Goal: Task Accomplishment & Management: Complete application form

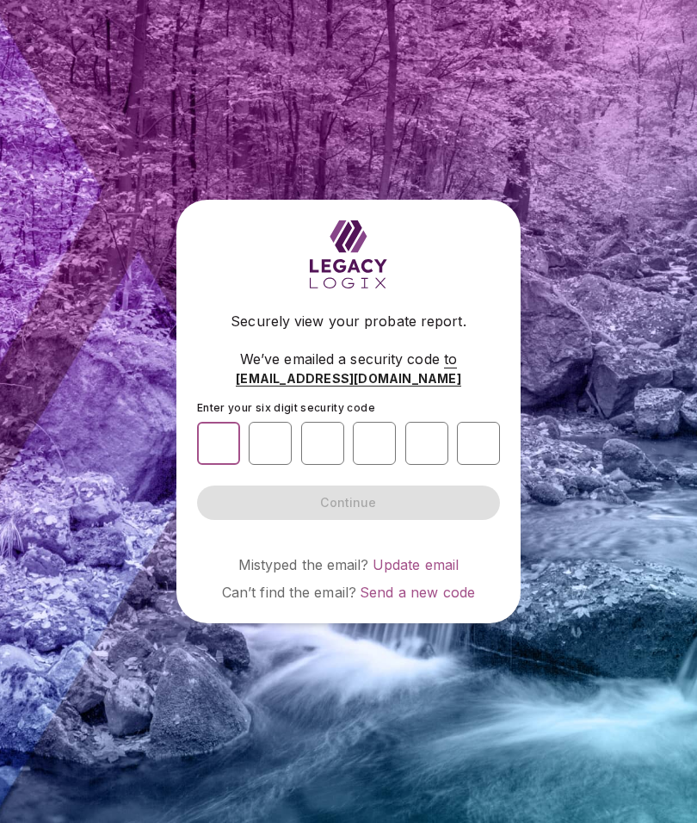
click at [210, 465] on input "number" at bounding box center [218, 443] width 43 height 43
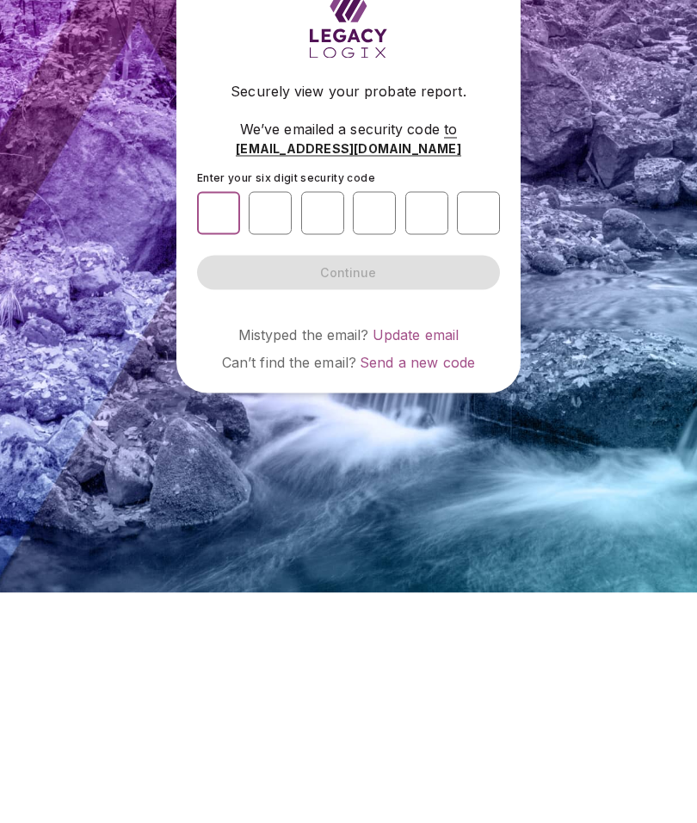
click at [217, 422] on input "number" at bounding box center [218, 443] width 43 height 43
paste input "*"
type input "*"
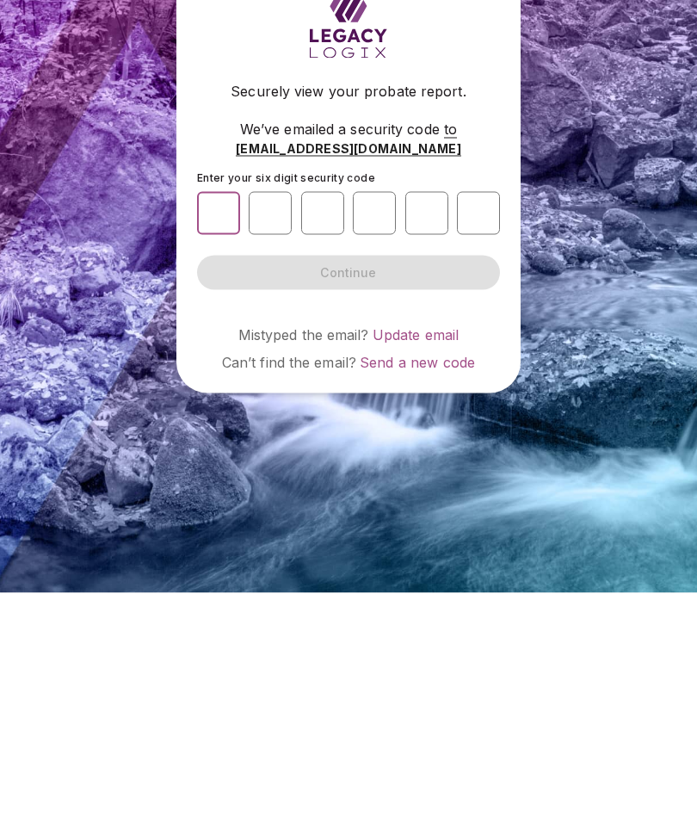
type input "*"
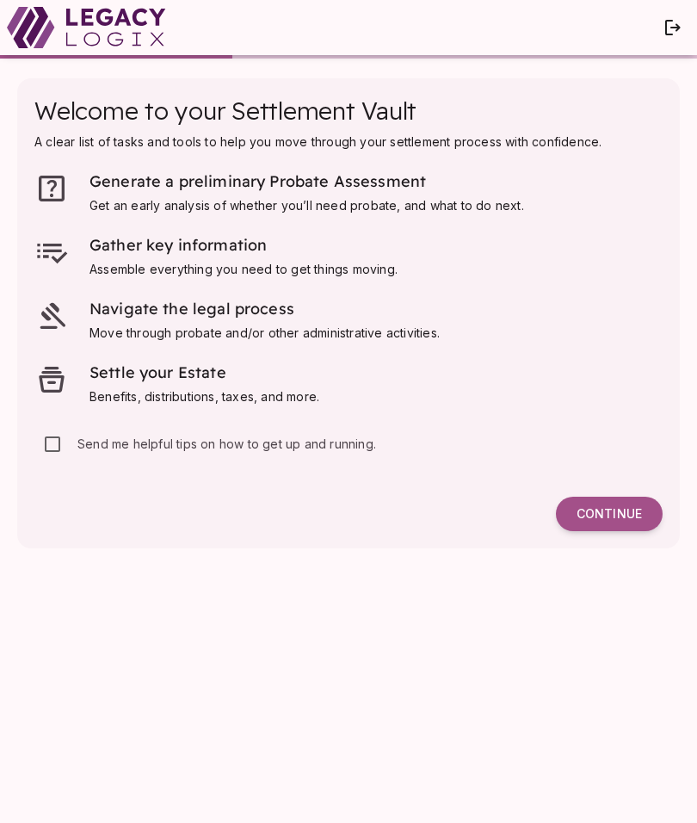
click at [601, 508] on span "Continue" at bounding box center [609, 513] width 65 height 15
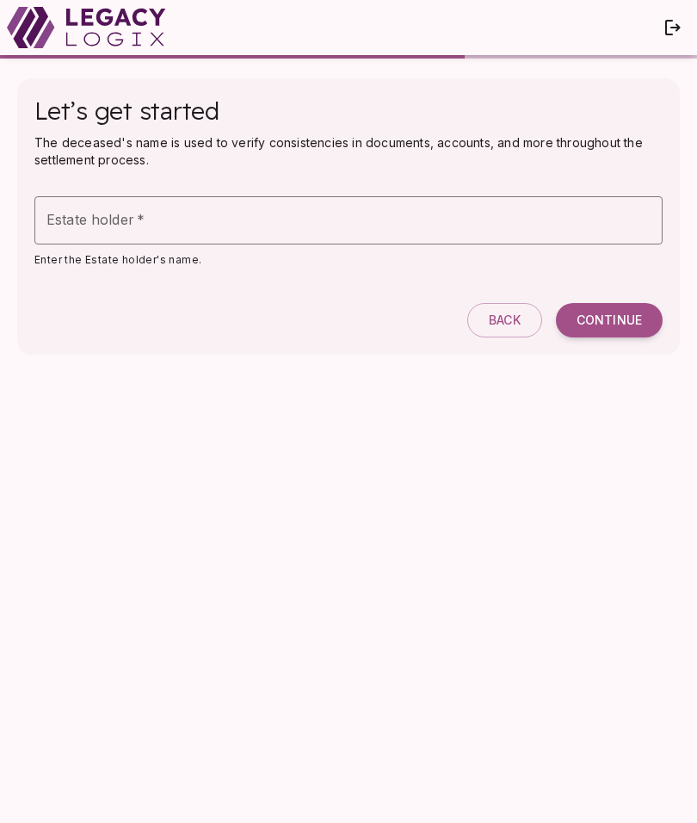
click at [114, 220] on div "Estate holder   * Estate holder   *" at bounding box center [348, 220] width 628 height 48
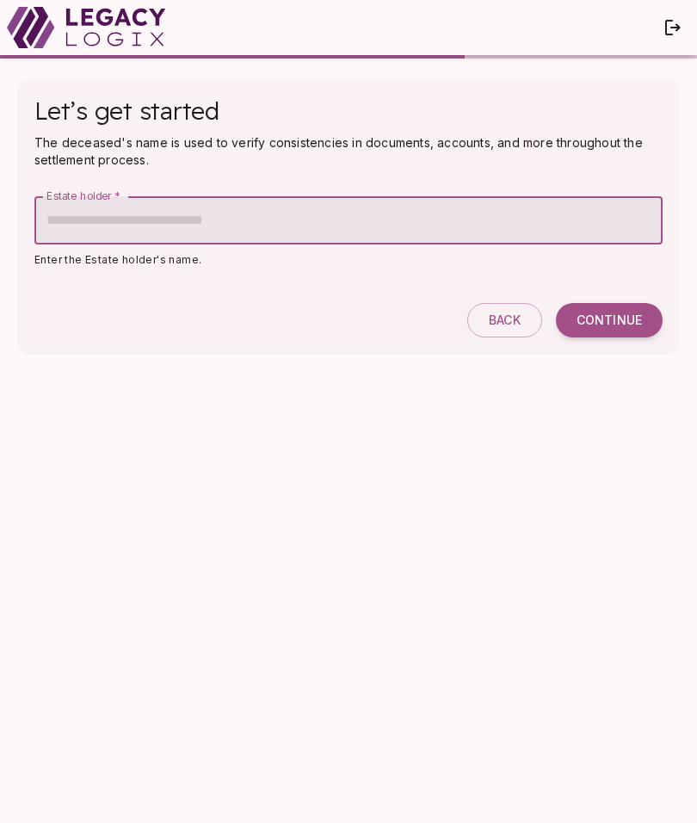
scroll to position [71, 0]
type input "**********"
click at [604, 312] on span "Continue" at bounding box center [609, 319] width 65 height 15
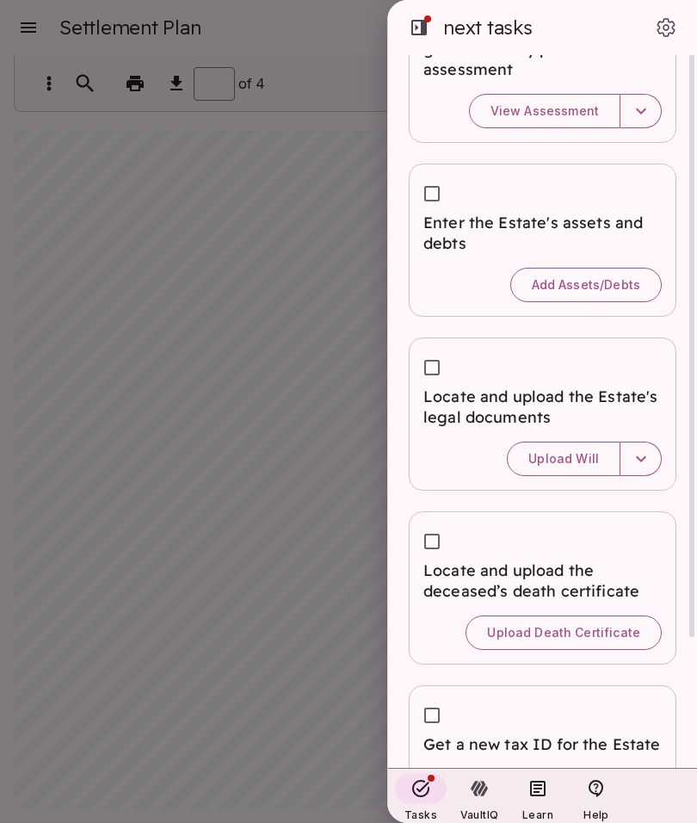
scroll to position [0, 0]
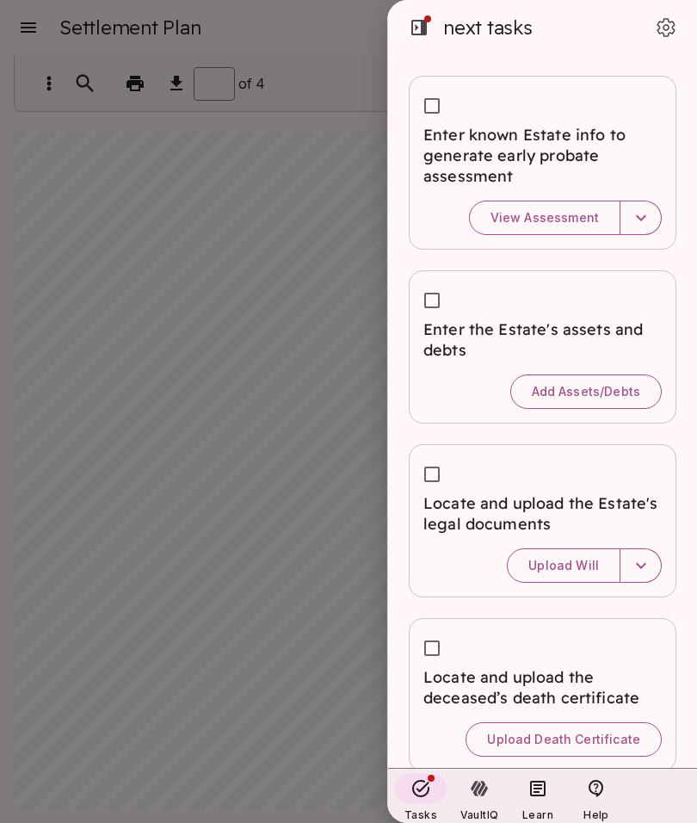
click at [427, 182] on span "Enter known Estate info to generate early probate assessment" at bounding box center [542, 156] width 238 height 62
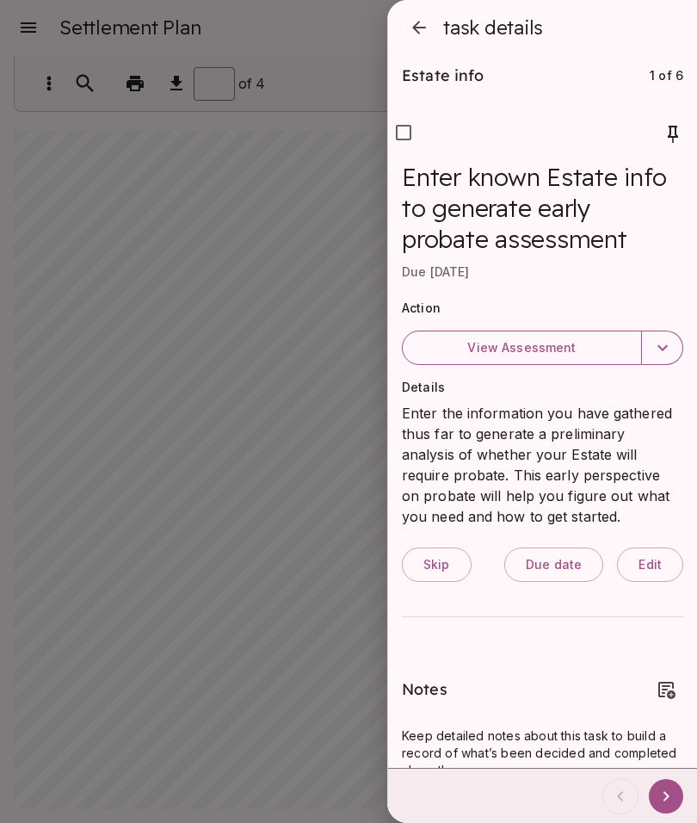
click at [653, 422] on p "Enter the information you have gathered thus far to generate a preliminary anal…" at bounding box center [542, 465] width 281 height 124
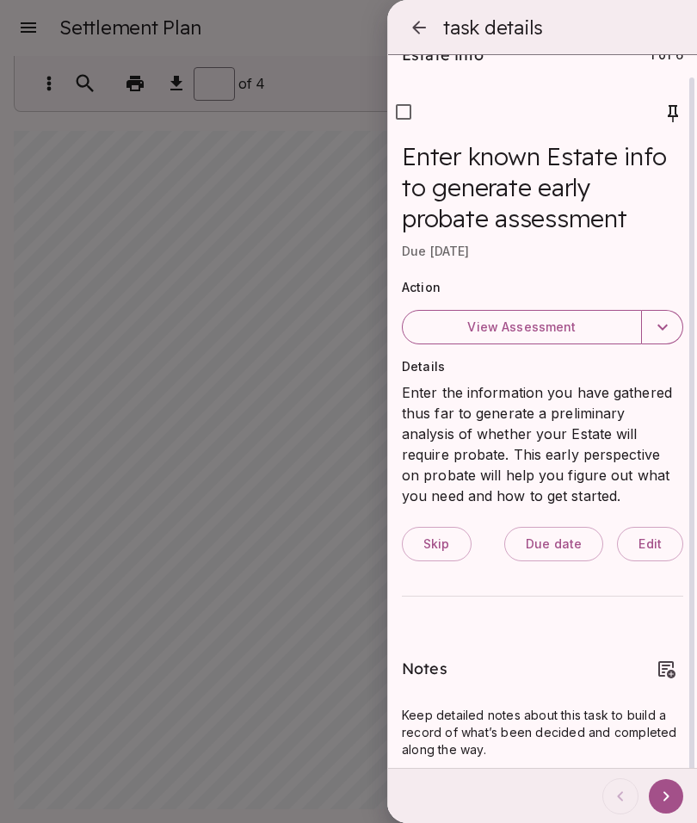
scroll to position [9, 0]
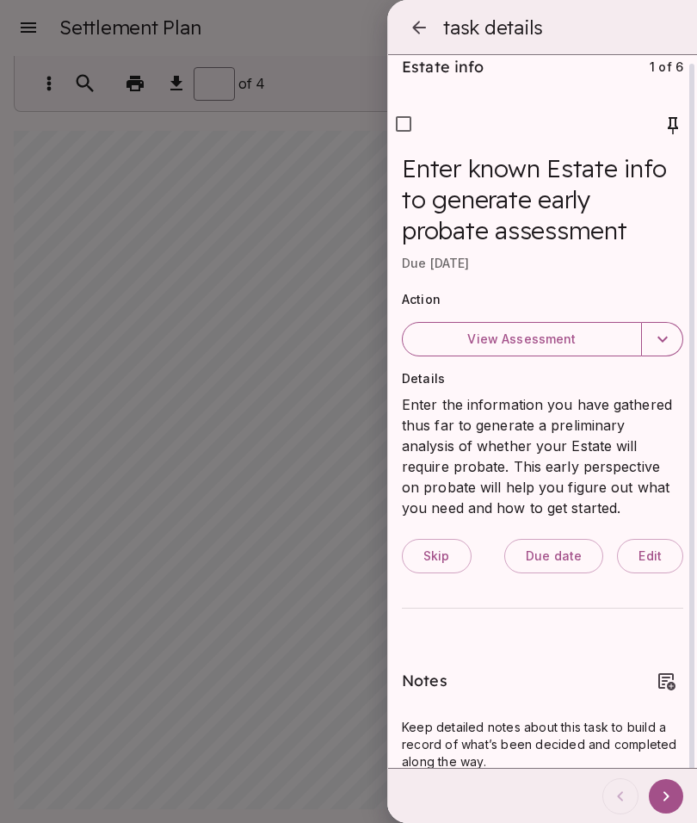
click at [428, 639] on div "Details Enter the information you have gathered thus far to generate a prelimin…" at bounding box center [542, 510] width 281 height 280
click at [437, 634] on div "Details Enter the information you have gathered thus far to generate a prelimin…" at bounding box center [542, 510] width 281 height 280
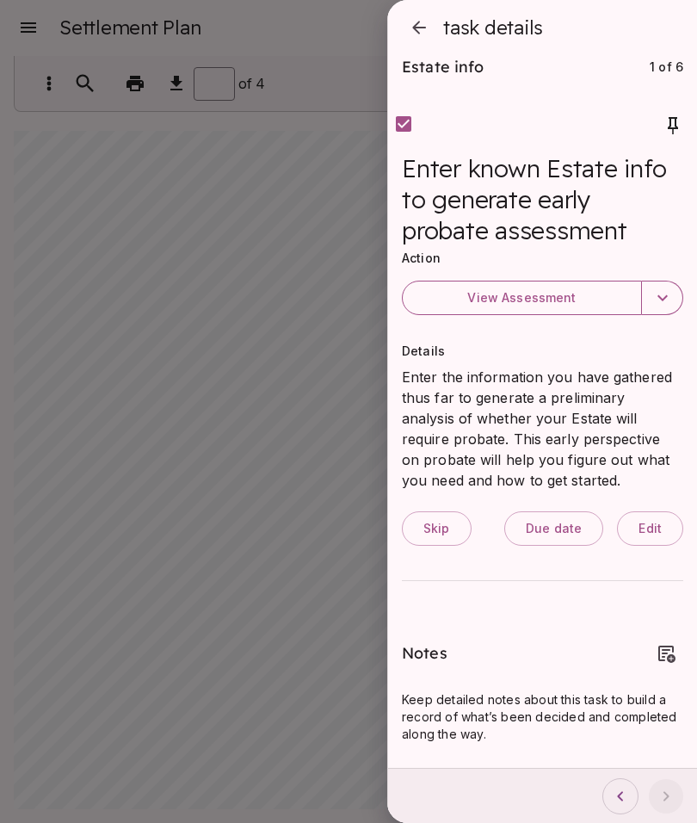
scroll to position [0, 0]
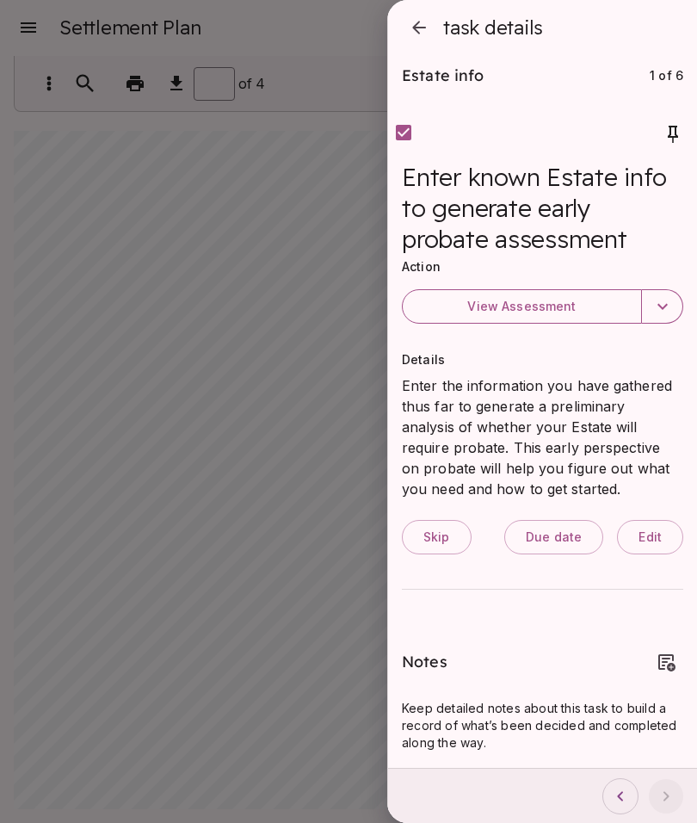
click at [396, 208] on div "Enter known Estate info to generate early probate assessment" at bounding box center [542, 210] width 309 height 96
click at [407, 209] on span "Enter known Estate info to generate early probate assessment" at bounding box center [542, 210] width 281 height 96
click at [412, 101] on div at bounding box center [542, 128] width 309 height 65
click at [427, 101] on div at bounding box center [542, 128] width 309 height 65
click at [401, 215] on div "Enter known Estate info to generate early probate assessment" at bounding box center [542, 210] width 309 height 96
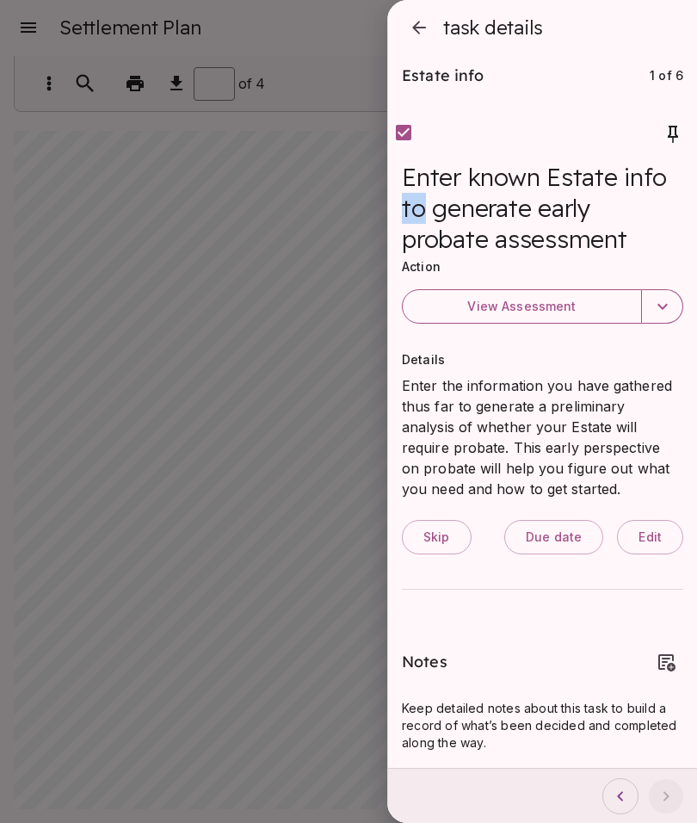
click at [597, 369] on div "Details Enter the information you have gathered thus far to generate a prelimin…" at bounding box center [542, 425] width 281 height 148
click at [429, 615] on div "Details Enter the information you have gathered thus far to generate a prelimin…" at bounding box center [542, 491] width 281 height 280
click at [174, 625] on div at bounding box center [348, 411] width 697 height 823
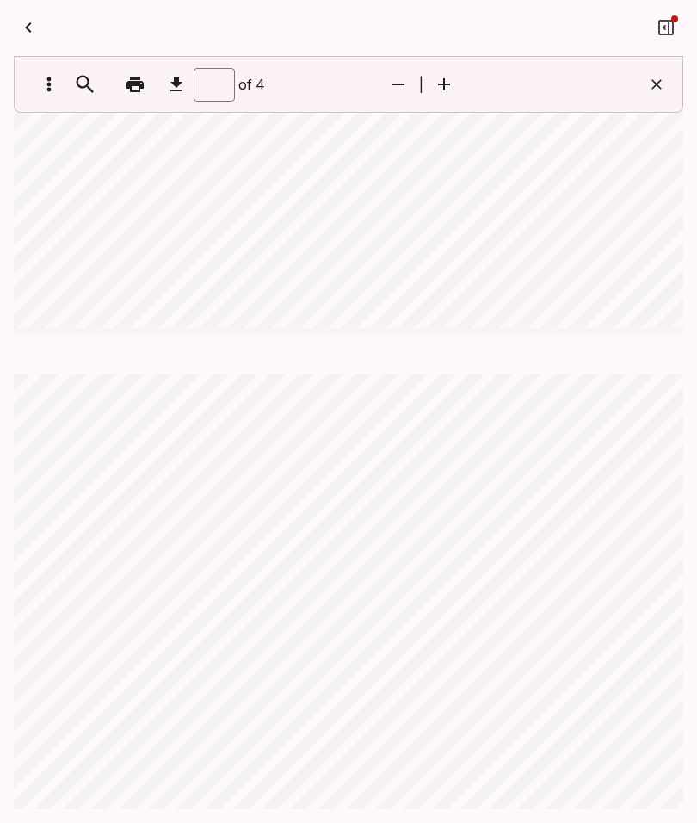
scroll to position [2498, 0]
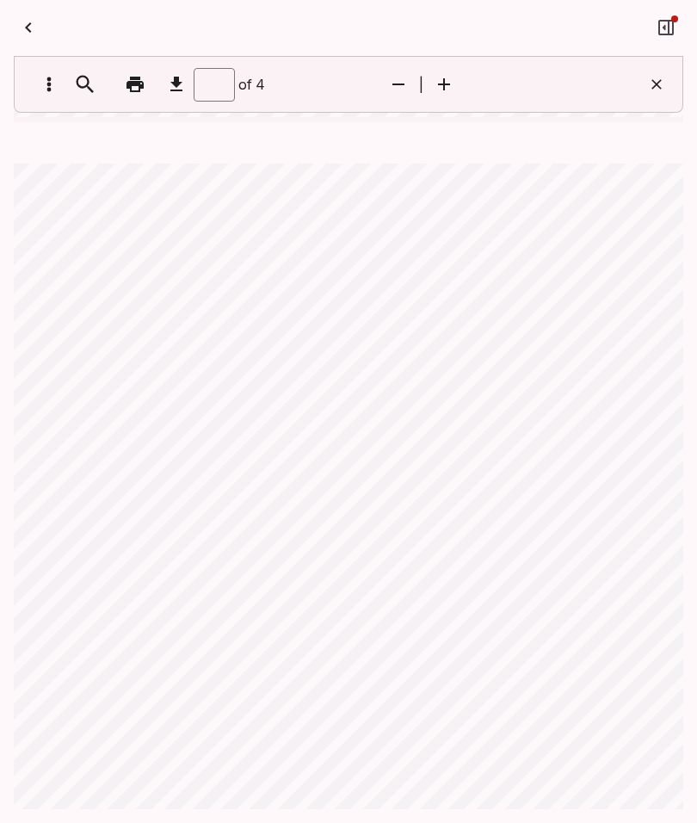
type input "*"
click at [121, 281] on div "Free Pr o ba t e Assessmen t Summary Prepared f o r: s t anl o uie@i c l o ud. …" at bounding box center [348, 568] width 669 height 872
click at [587, 245] on div "Free Pr o ba t e Assessmen t Summary Prepared f o r: s t anl o uie@i c l o ud. …" at bounding box center [348, 568] width 669 height 872
click at [211, 365] on div "Free Pr o ba t e Assessmen t Summary Prepared f o r: s t anl o uie@i c l o ud. …" at bounding box center [348, 568] width 669 height 872
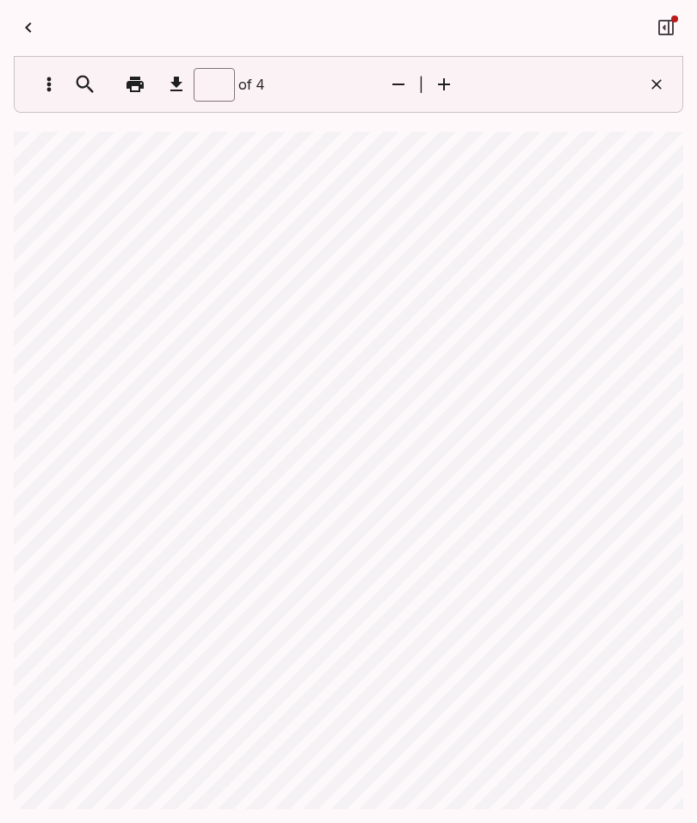
click at [276, 399] on div "Free Pr o ba t e Assessmen t Summary Prepared f o r: s t anl o uie@i c l o ud. …" at bounding box center [348, 568] width 669 height 872
click at [601, 319] on div "Free Pr o ba t e Assessmen t Summary Prepared f o r: s t anl o uie@i c l o ud. …" at bounding box center [348, 568] width 669 height 872
click at [397, 441] on div "Free Pr o ba t e Assessmen t Summary Prepared f o r: s t anl o uie@i c l o ud. …" at bounding box center [348, 568] width 669 height 872
click at [466, 544] on div "Free Pr o ba t e Assessmen t Summary Prepared f o r: s t anl o uie@i c l o ud. …" at bounding box center [348, 568] width 669 height 872
click at [222, 566] on div "Free Pr o ba t e Assessmen t Summary Prepared f o r: s t anl o uie@i c l o ud. …" at bounding box center [348, 568] width 669 height 872
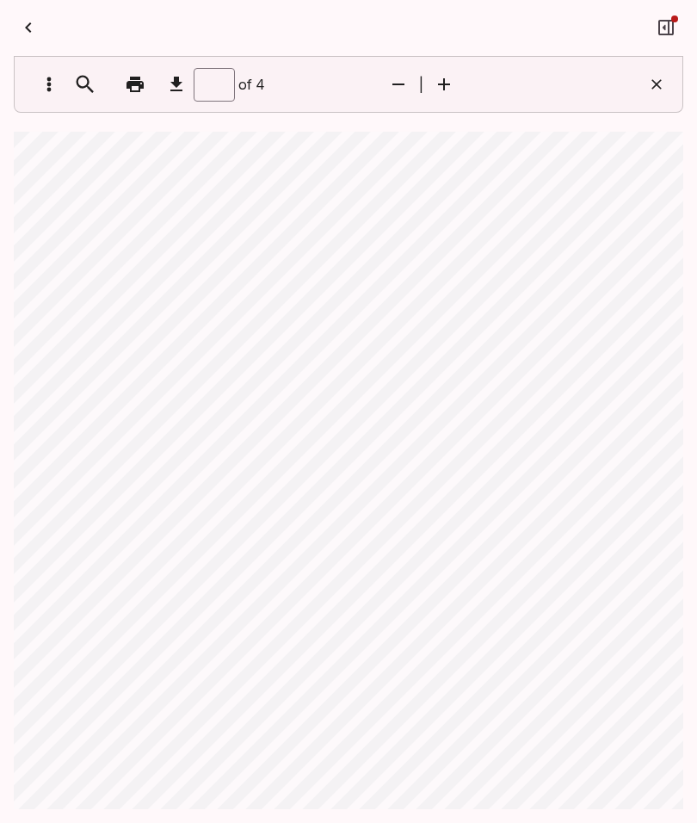
scroll to position [71, 0]
